Goal: Task Accomplishment & Management: Use online tool/utility

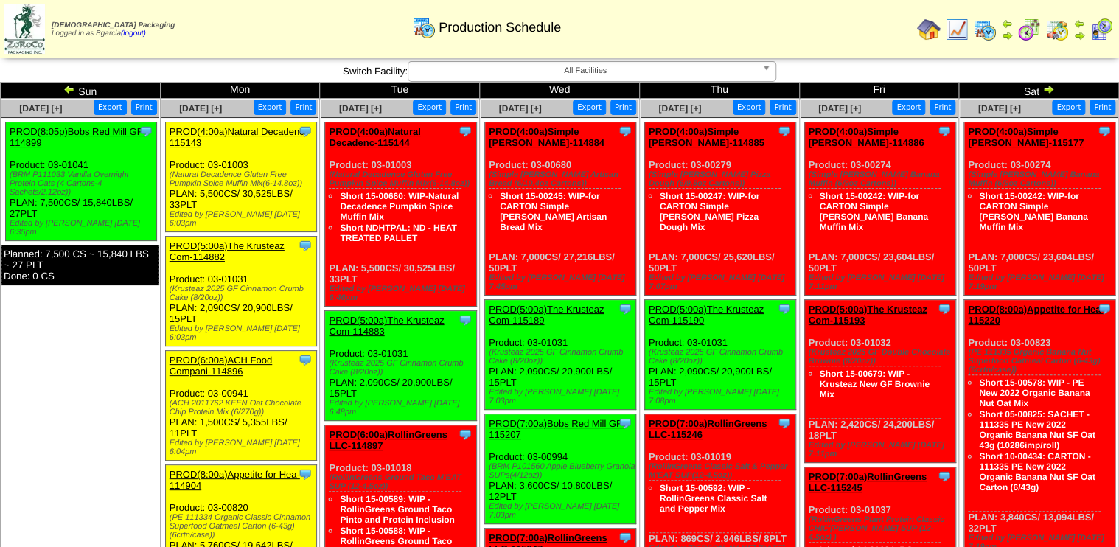
click at [1039, 27] on img at bounding box center [1029, 30] width 24 height 24
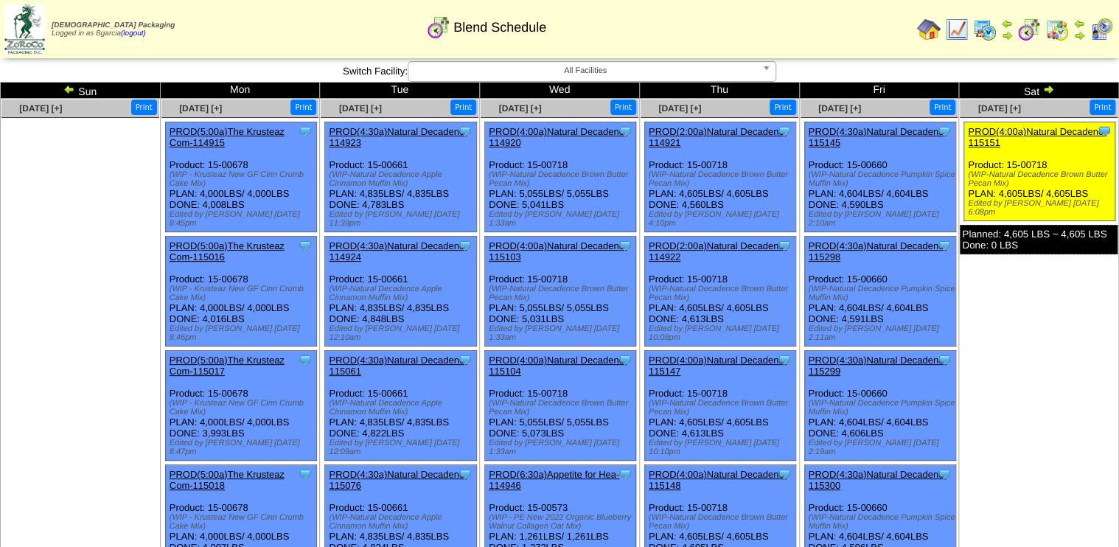
click at [982, 24] on img at bounding box center [985, 30] width 24 height 24
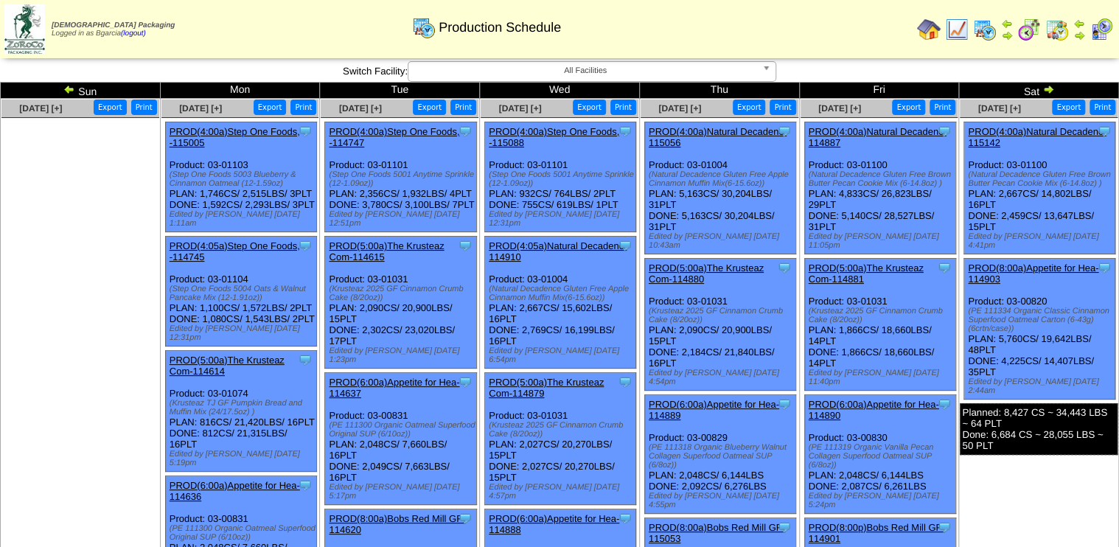
click at [1050, 87] on img at bounding box center [1048, 89] width 12 height 12
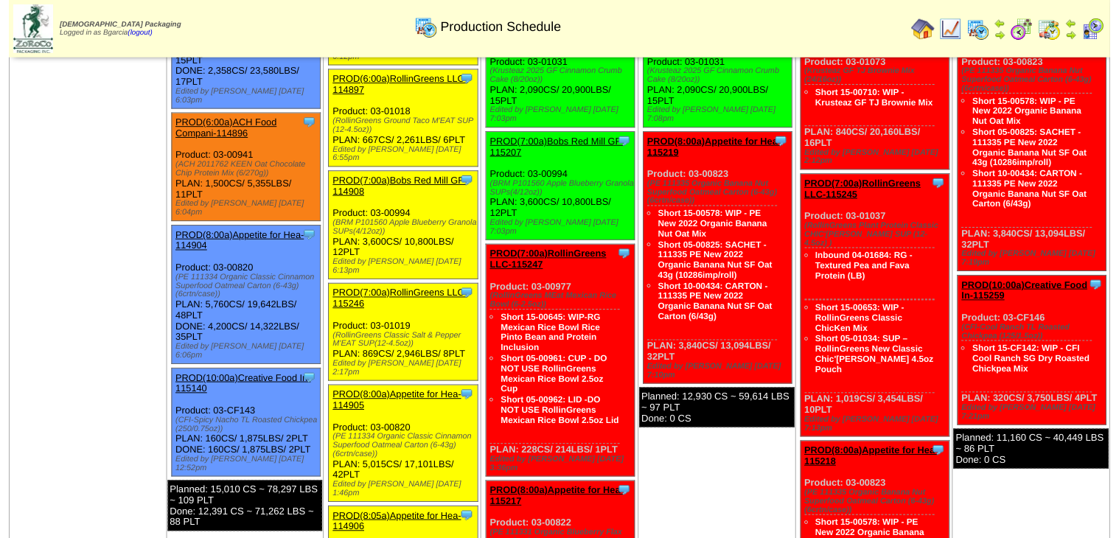
scroll to position [354, 0]
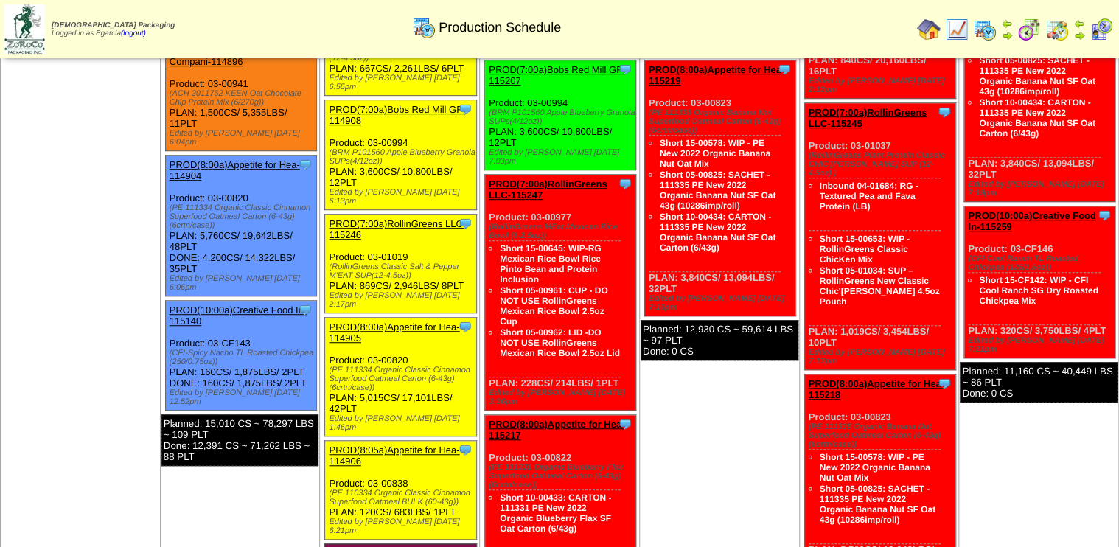
click at [353, 321] on link "PROD(8:00a)Appetite for Hea-114905" at bounding box center [394, 332] width 130 height 22
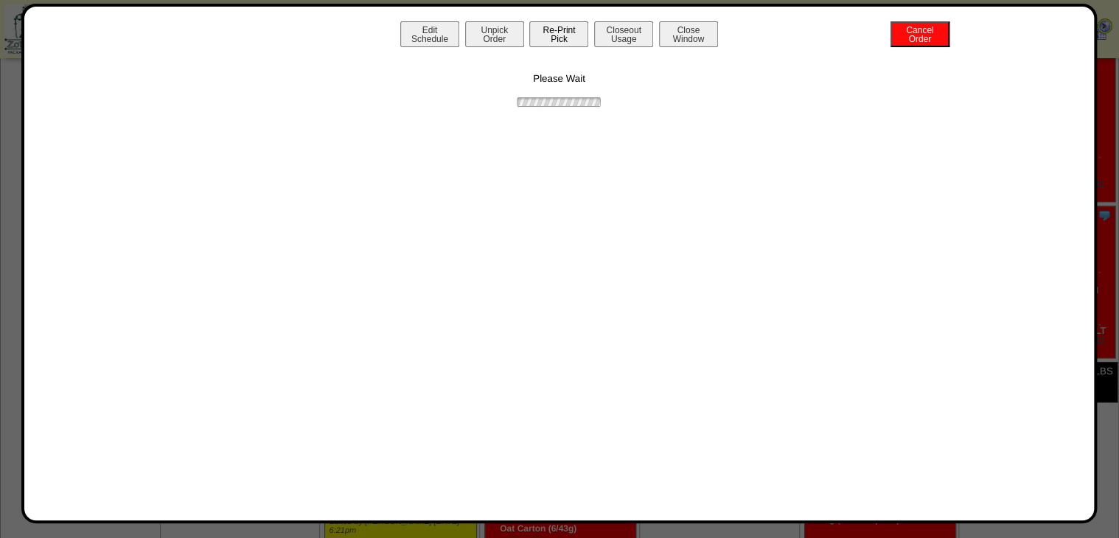
click at [551, 36] on button "Re-Print Pick" at bounding box center [558, 34] width 59 height 26
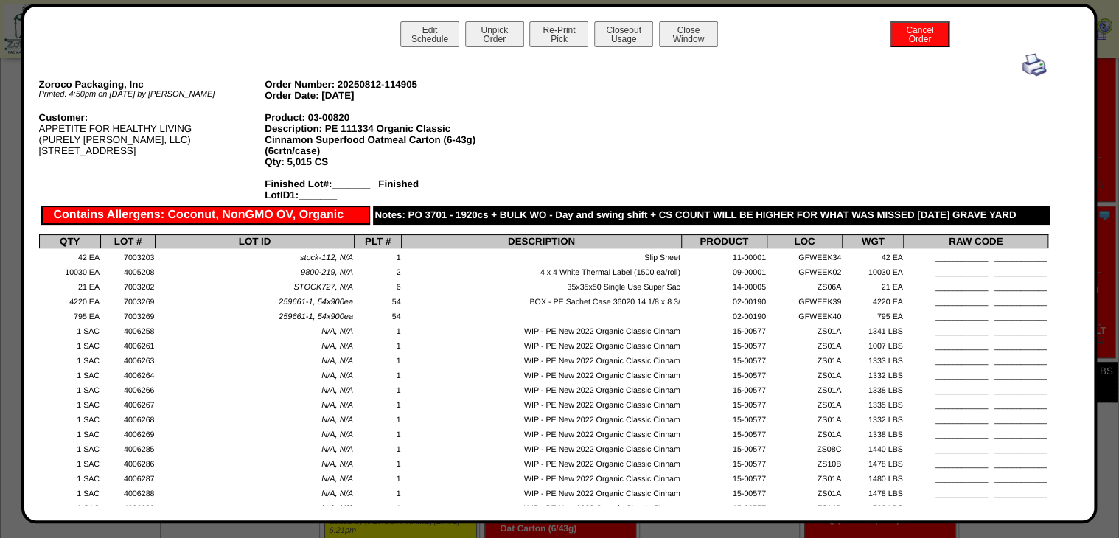
click at [545, 10] on div "Edit Schedule Unpick Order Re-Print Pick Closeout Usage Cancel Order Close Wind…" at bounding box center [559, 264] width 1076 height 520
click at [1028, 66] on img at bounding box center [1034, 65] width 24 height 24
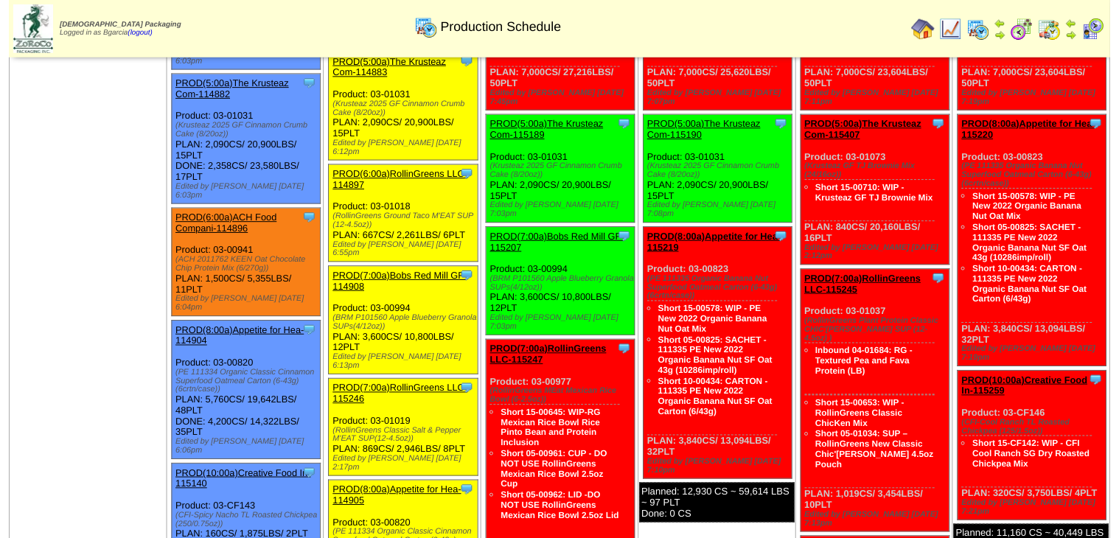
scroll to position [295, 0]
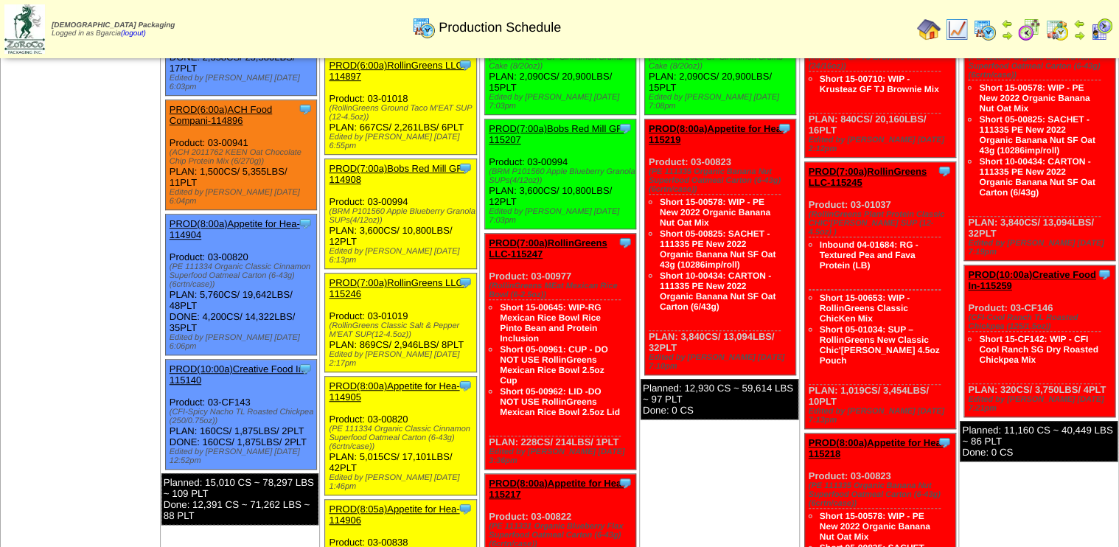
click at [345, 503] on link "PROD(8:05a)Appetite for Hea-114906" at bounding box center [394, 514] width 130 height 22
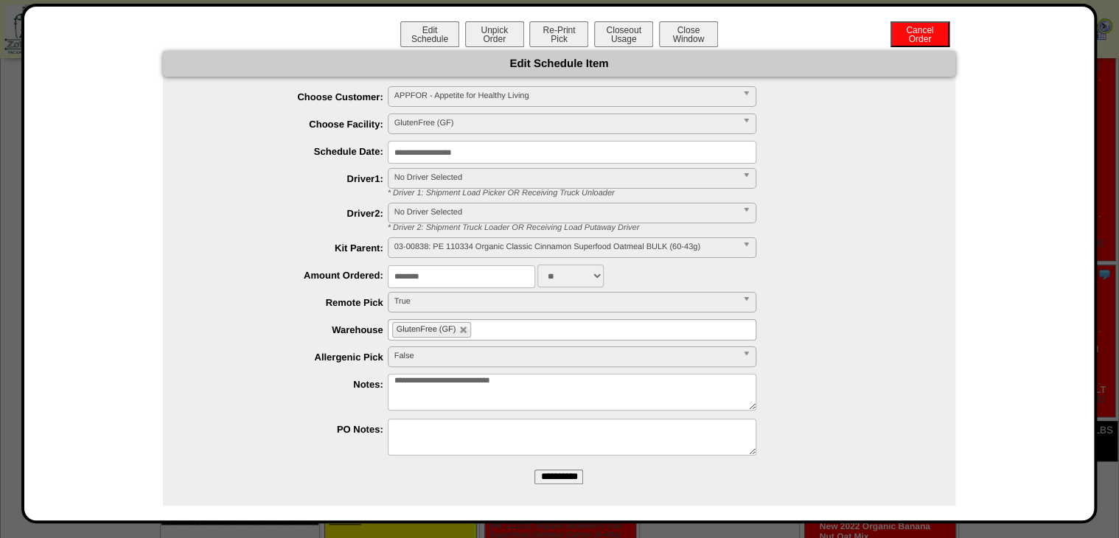
drag, startPoint x: 652, startPoint y: 31, endPoint x: 772, endPoint y: 21, distance: 119.9
click at [772, 21] on div "Edit Schedule Unpick Order Re-Print Pick Closeout Usage Cancel Order Close Wind…" at bounding box center [559, 35] width 1041 height 29
click at [628, 41] on button "Closeout Usage" at bounding box center [623, 34] width 59 height 26
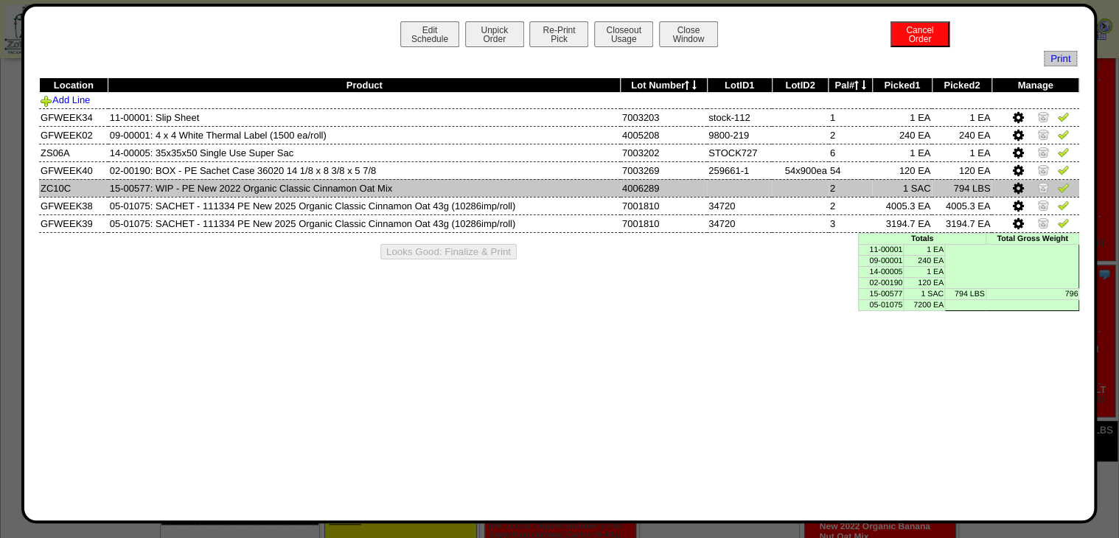
click at [1041, 188] on img at bounding box center [1043, 187] width 12 height 12
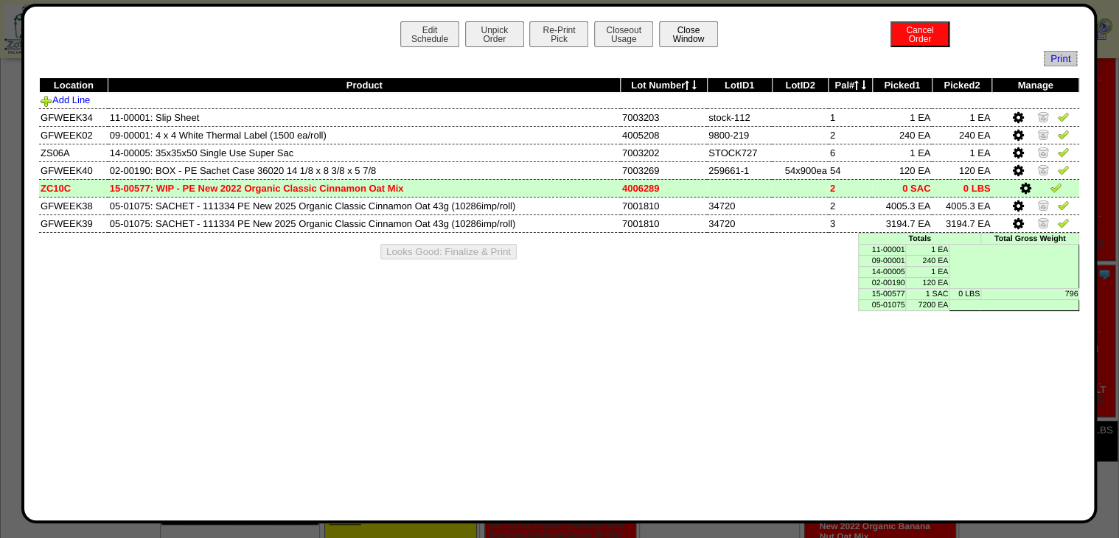
click at [692, 35] on button "Close Window" at bounding box center [688, 34] width 59 height 26
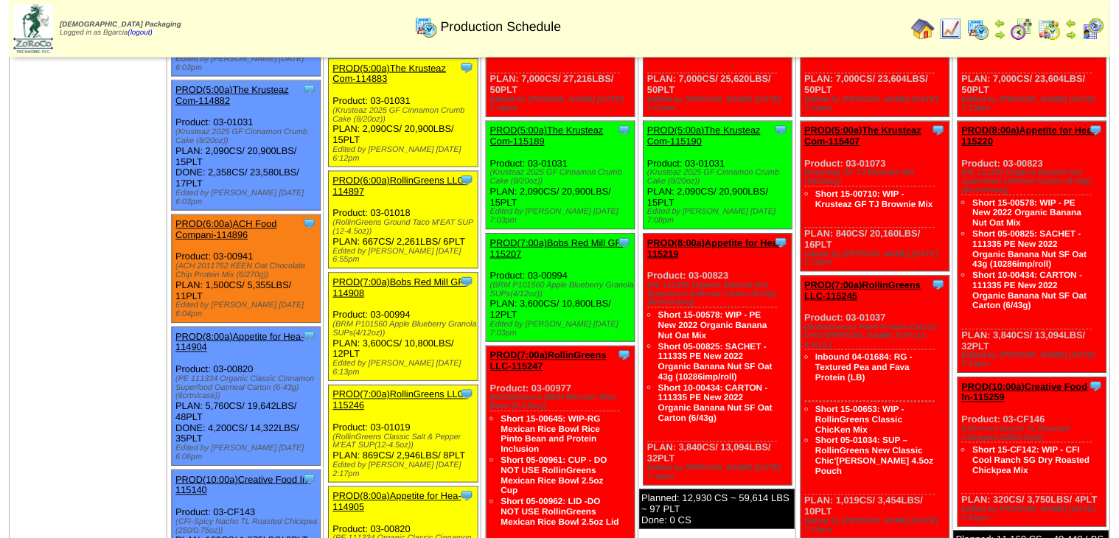
scroll to position [177, 0]
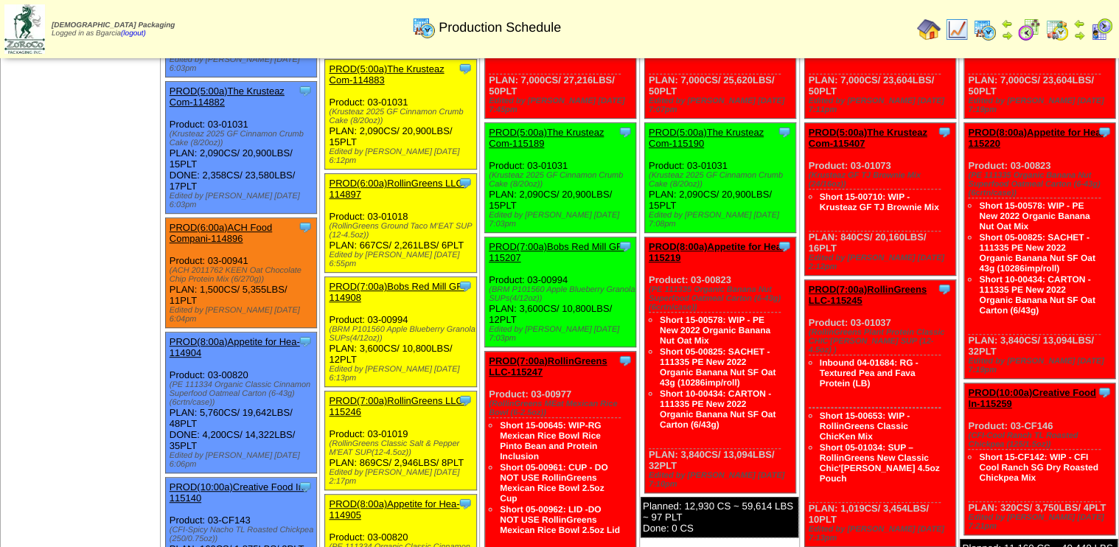
click at [358, 395] on link "PROD(7:00a)RollinGreens LLC-115246" at bounding box center [397, 406] width 137 height 22
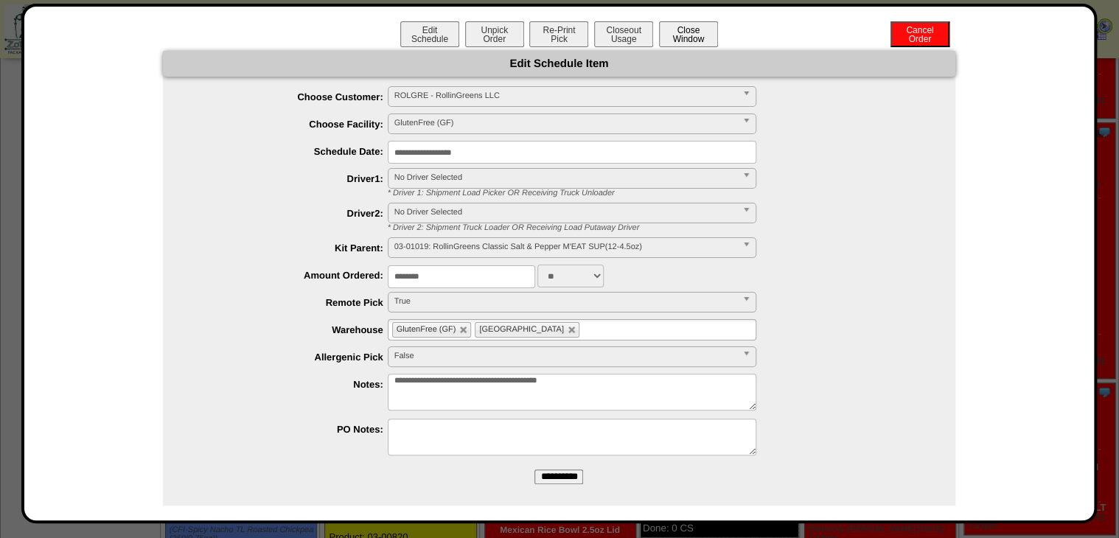
click at [689, 26] on button "Close Window" at bounding box center [688, 34] width 59 height 26
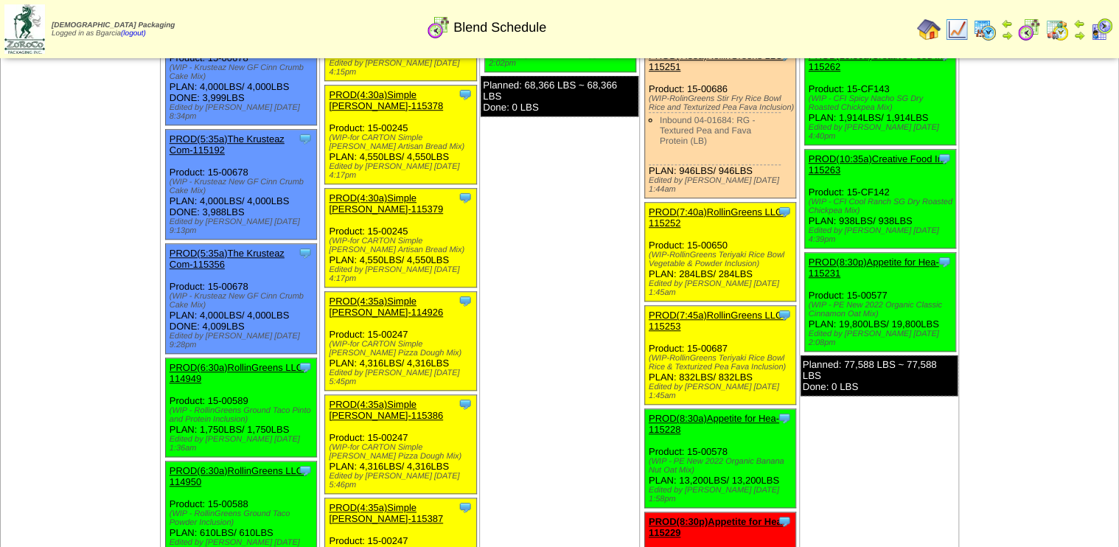
scroll to position [472, 0]
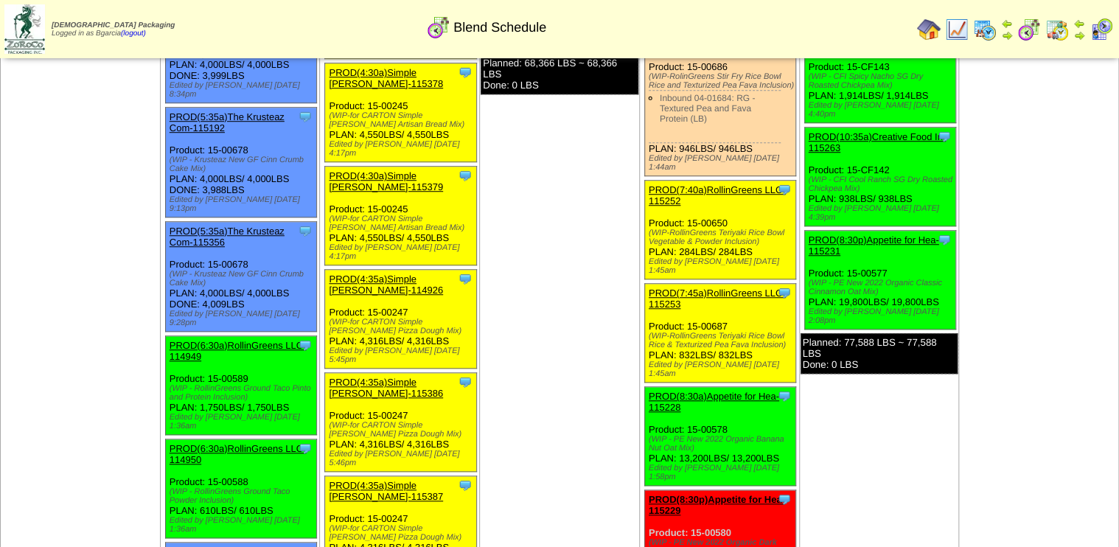
click at [977, 28] on img at bounding box center [985, 30] width 24 height 24
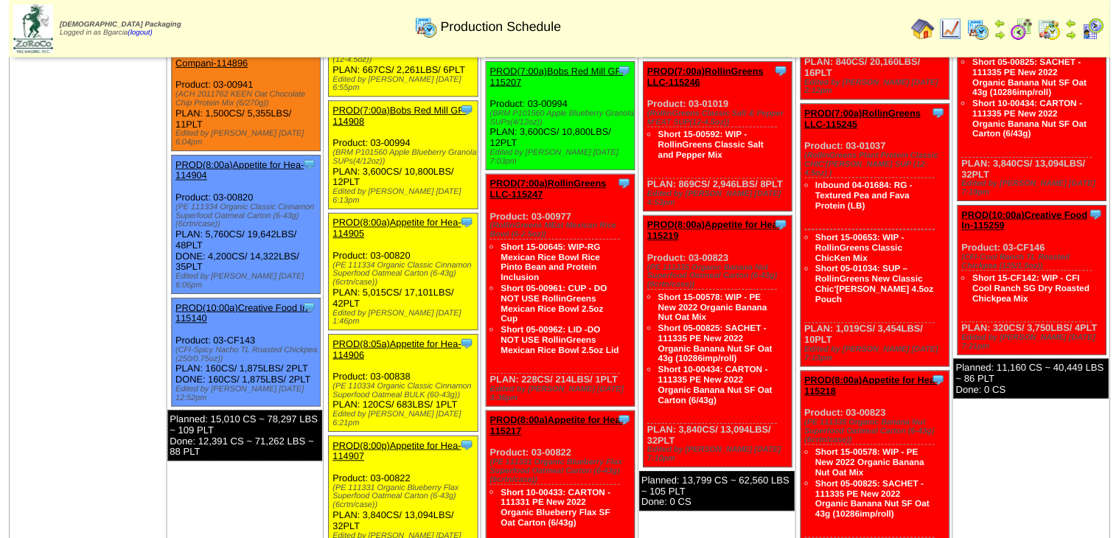
scroll to position [354, 0]
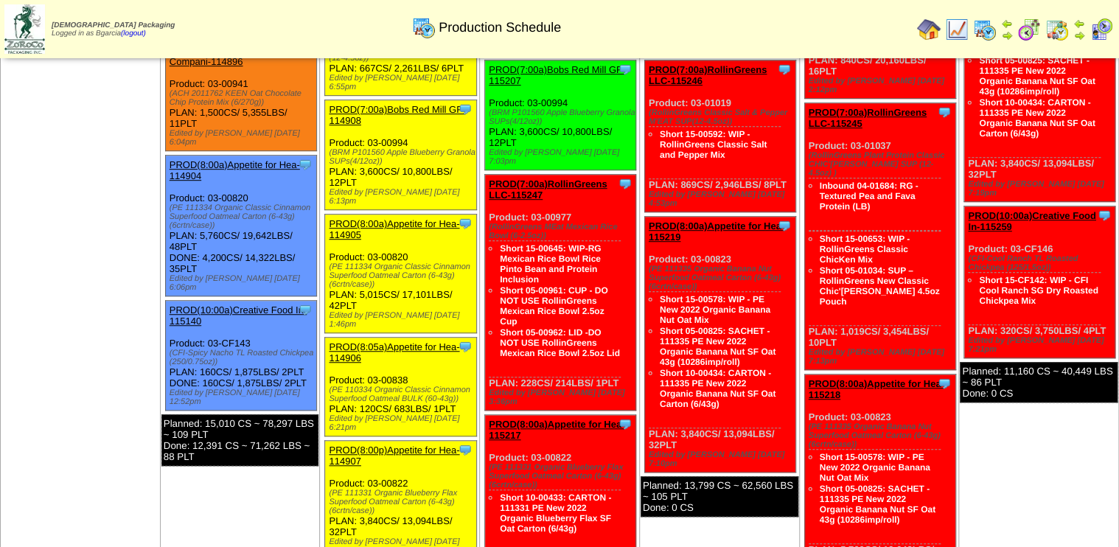
click at [411, 218] on link "PROD(8:00a)Appetite for Hea-114905" at bounding box center [394, 229] width 130 height 22
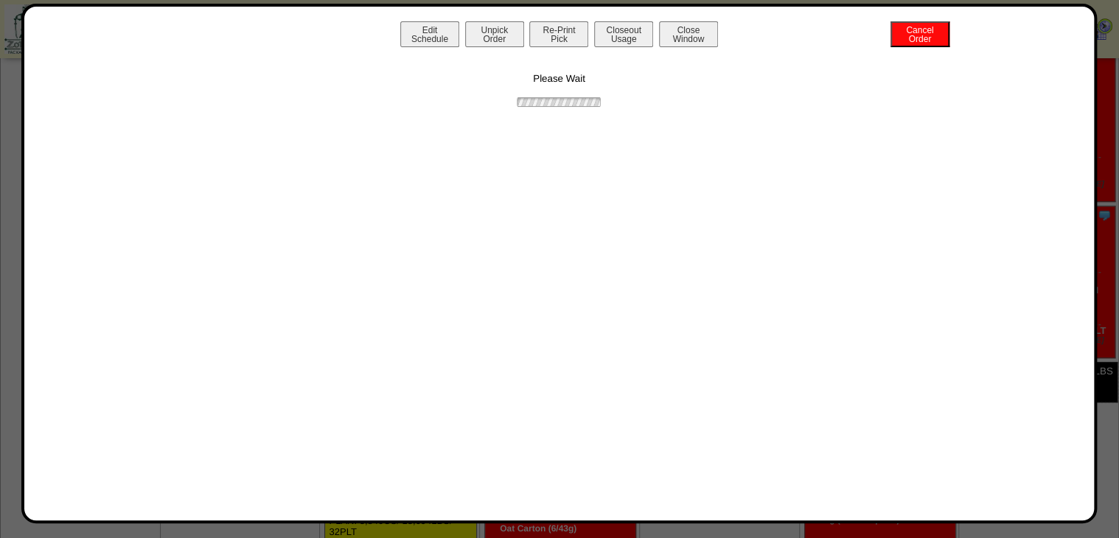
click at [558, 17] on div "Edit Schedule Unpick Order Re-Print Pick Closeout Usage Cancel Order Close Wind…" at bounding box center [559, 264] width 1076 height 520
click at [560, 25] on button "Re-Print Pick" at bounding box center [558, 34] width 59 height 26
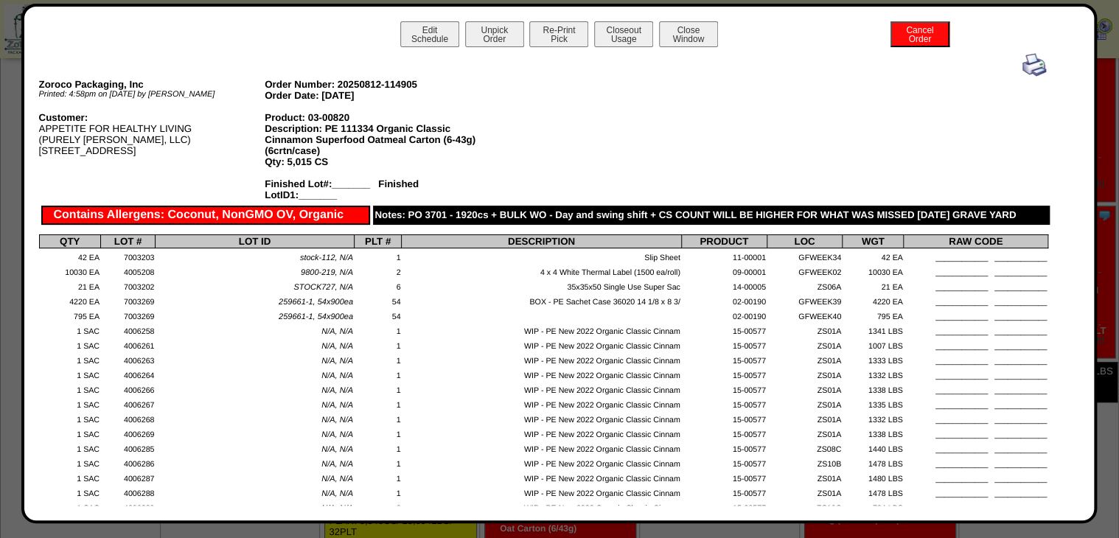
click at [1034, 67] on img at bounding box center [1034, 65] width 24 height 24
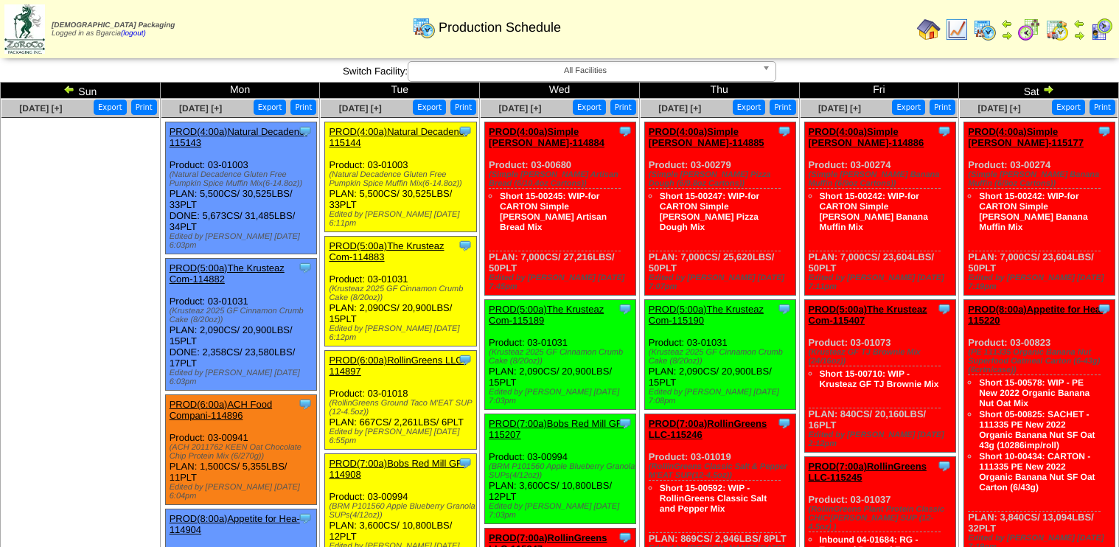
scroll to position [354, 0]
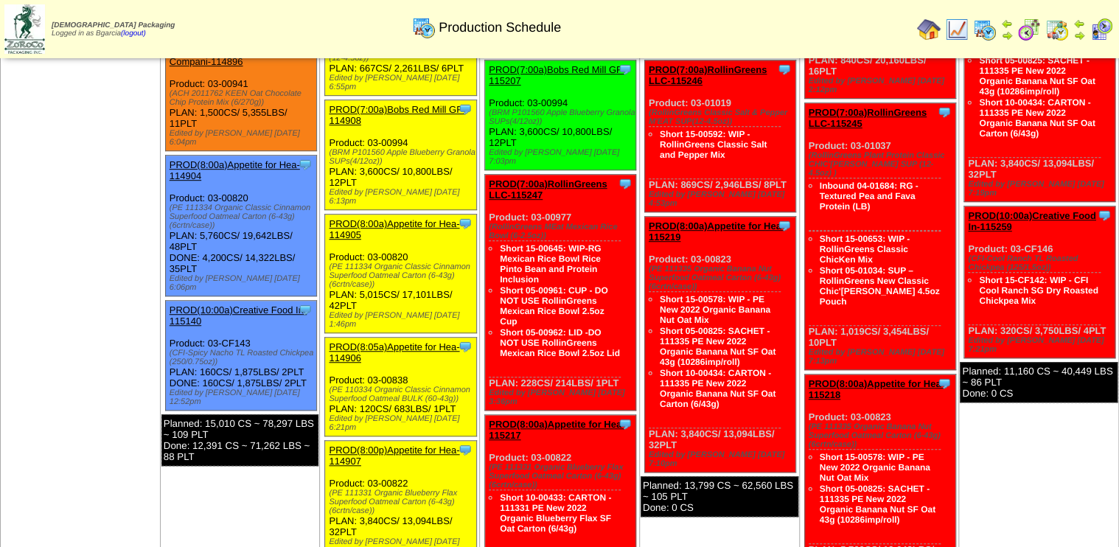
click at [962, 28] on img at bounding box center [957, 30] width 24 height 24
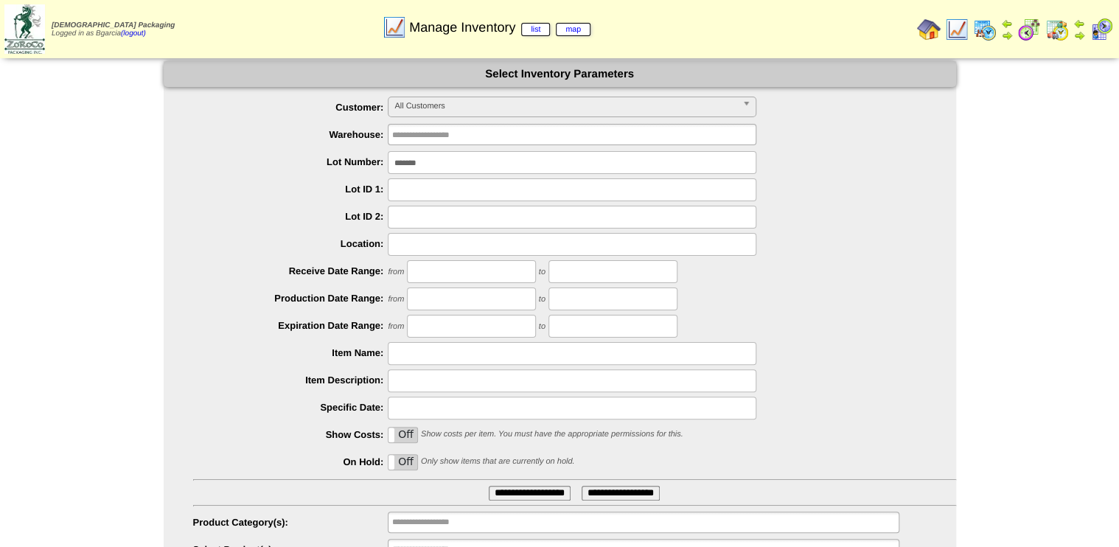
drag, startPoint x: 445, startPoint y: 182, endPoint x: 254, endPoint y: 243, distance: 201.0
click at [255, 240] on ul "**********" at bounding box center [560, 329] width 792 height 465
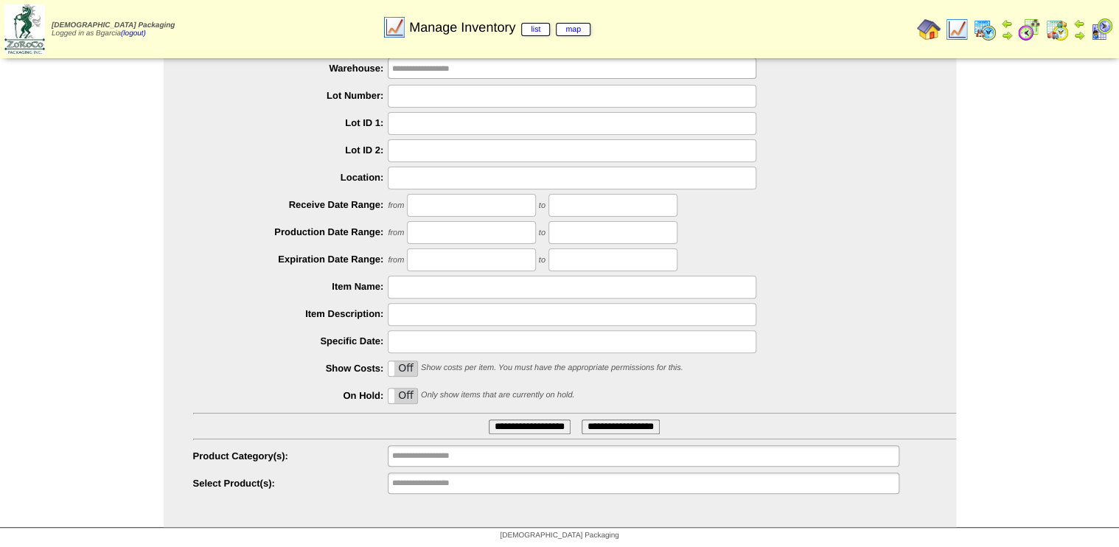
scroll to position [67, 0]
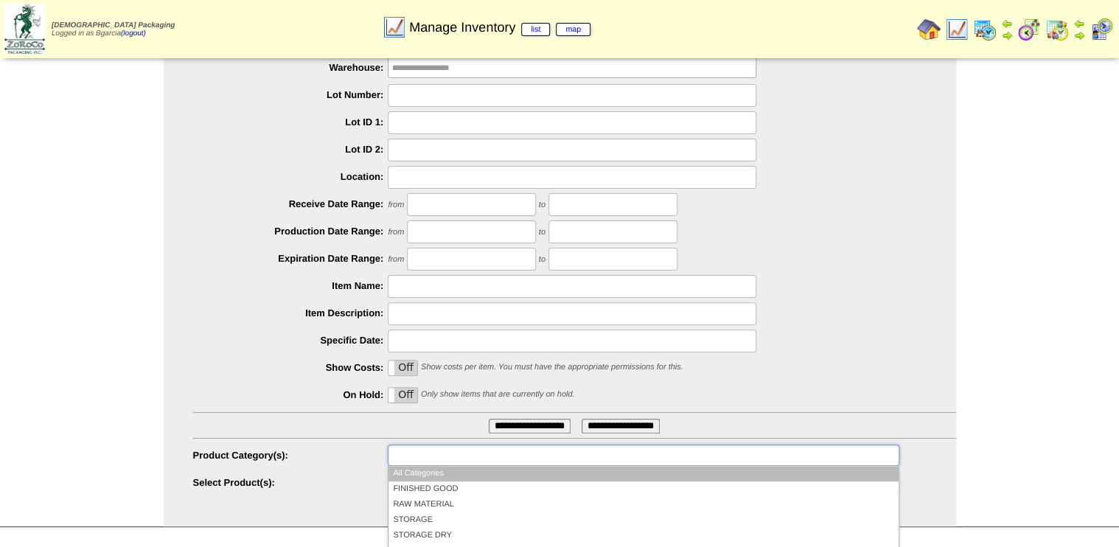
click at [463, 450] on input "text" at bounding box center [439, 455] width 94 height 18
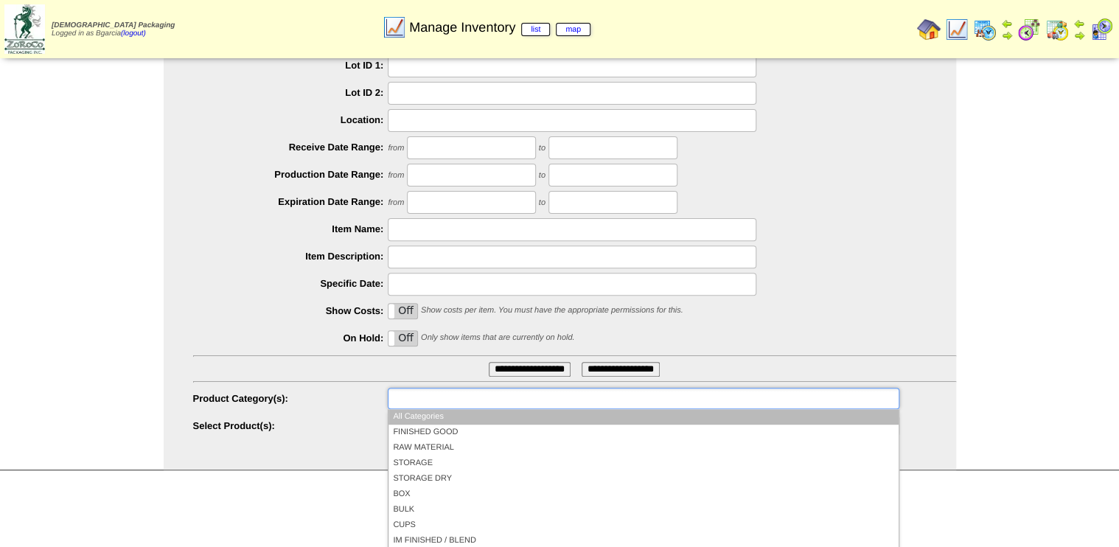
scroll to position [163, 0]
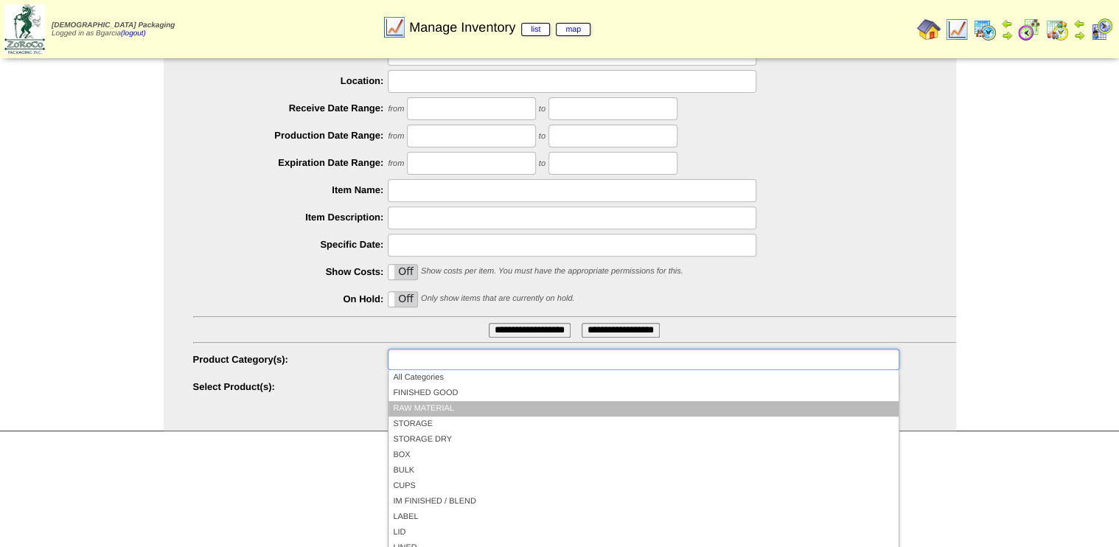
click at [481, 406] on li "RAW MATERIAL" at bounding box center [642, 408] width 509 height 15
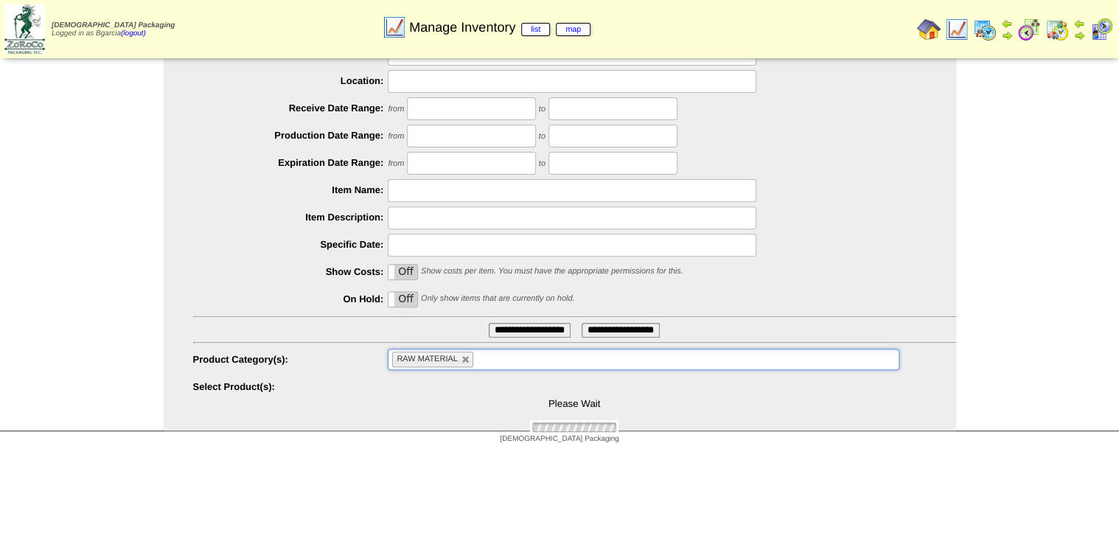
click at [397, 297] on label "Off" at bounding box center [402, 299] width 29 height 15
click at [525, 328] on input "**********" at bounding box center [530, 330] width 82 height 15
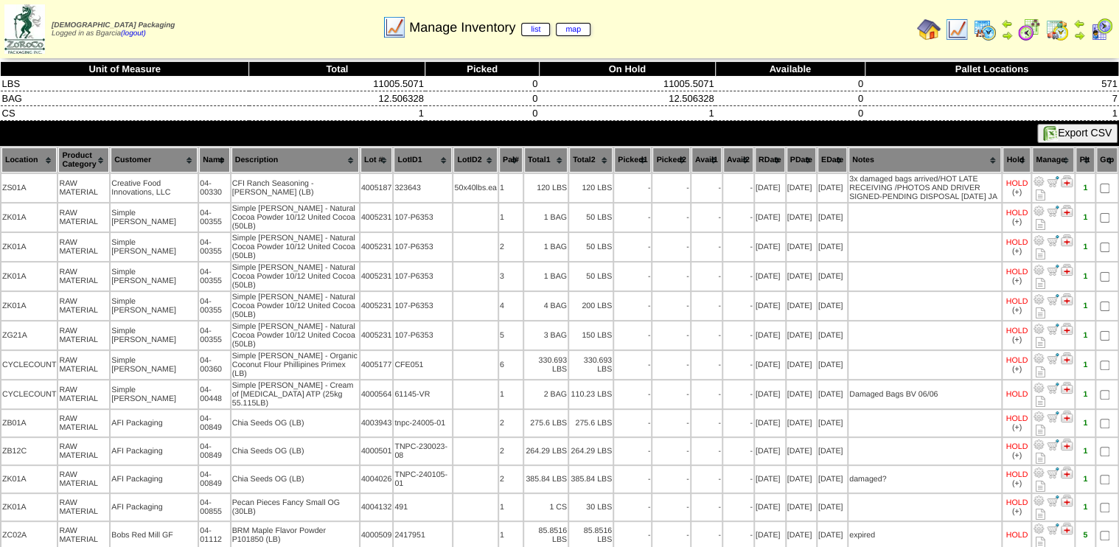
click at [1053, 133] on img at bounding box center [1050, 133] width 15 height 15
